Goal: Find specific page/section

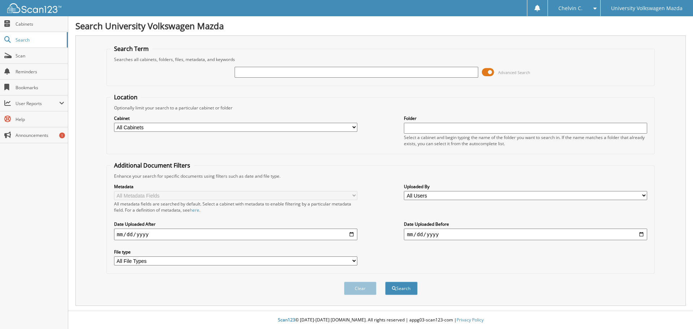
click at [329, 71] on input "text" at bounding box center [356, 72] width 243 height 11
type input "[PERSON_NAME][GEOGRAPHIC_DATA]"
click at [401, 288] on button "Search" at bounding box center [401, 287] width 32 height 13
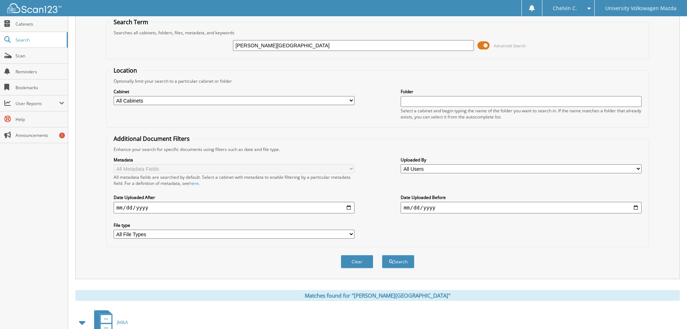
scroll to position [125, 0]
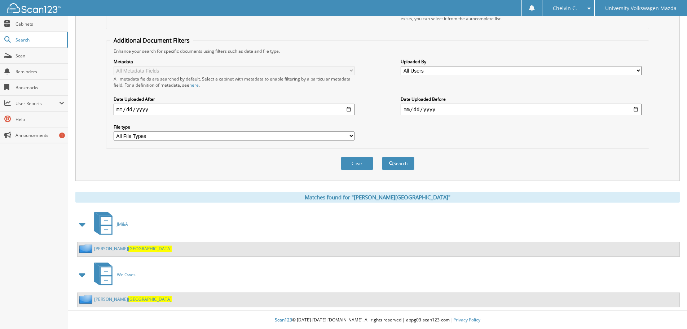
click at [112, 252] on div "[PERSON_NAME]" at bounding box center [125, 248] width 94 height 9
click at [128, 250] on span "[GEOGRAPHIC_DATA]" at bounding box center [150, 248] width 44 height 6
